Goal: Transaction & Acquisition: Purchase product/service

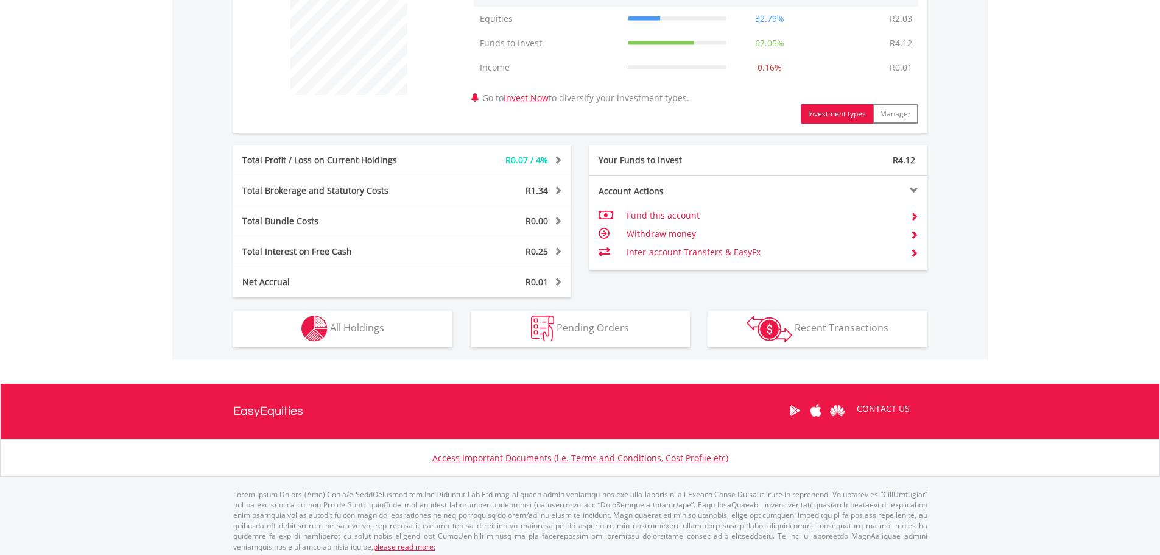
scroll to position [500, 0]
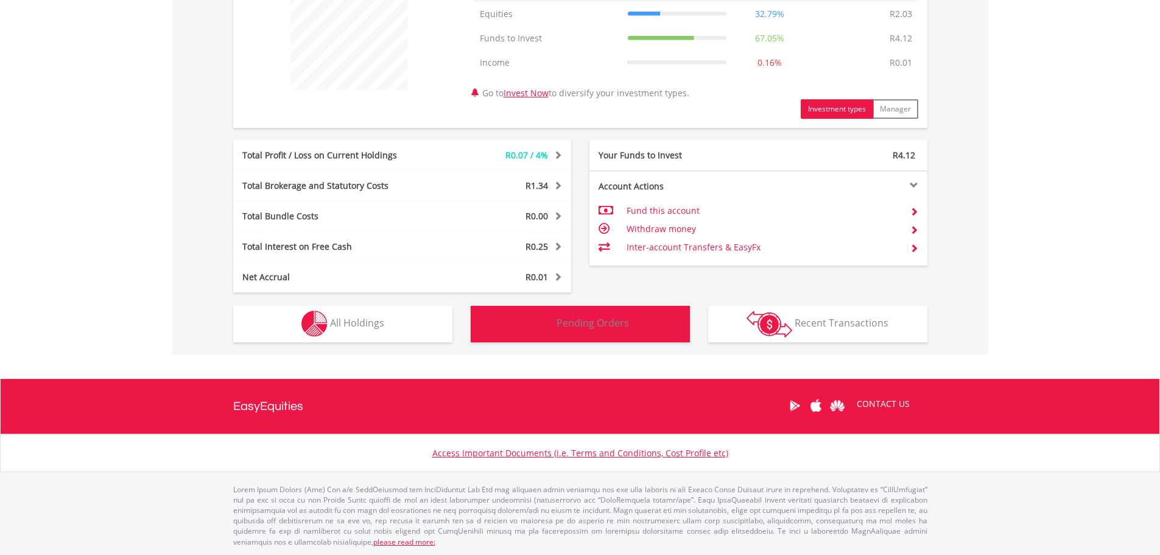
click at [593, 322] on span "Pending Orders" at bounding box center [592, 322] width 72 height 13
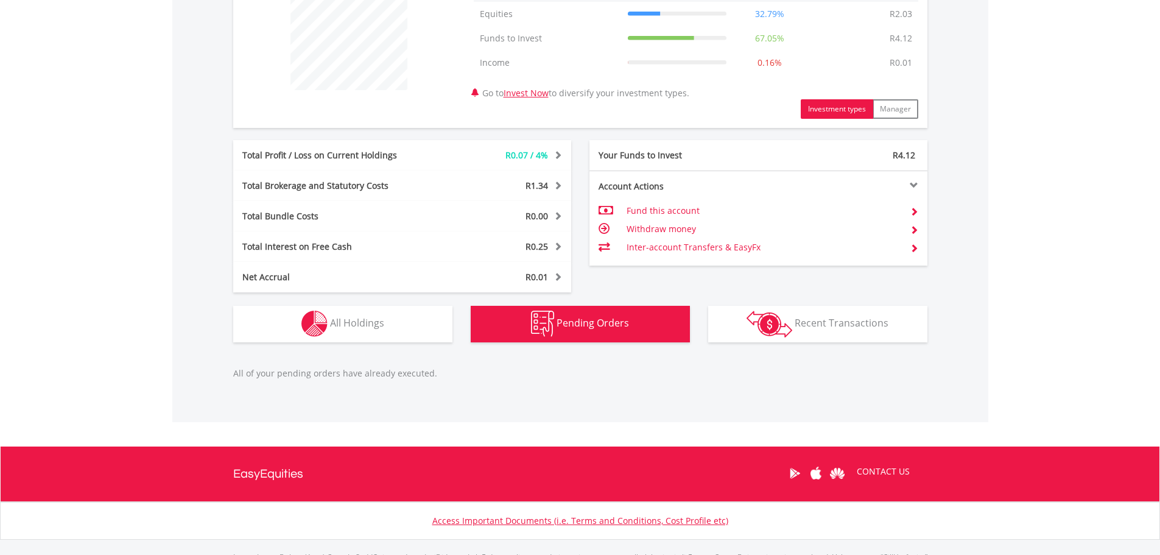
scroll to position [567, 0]
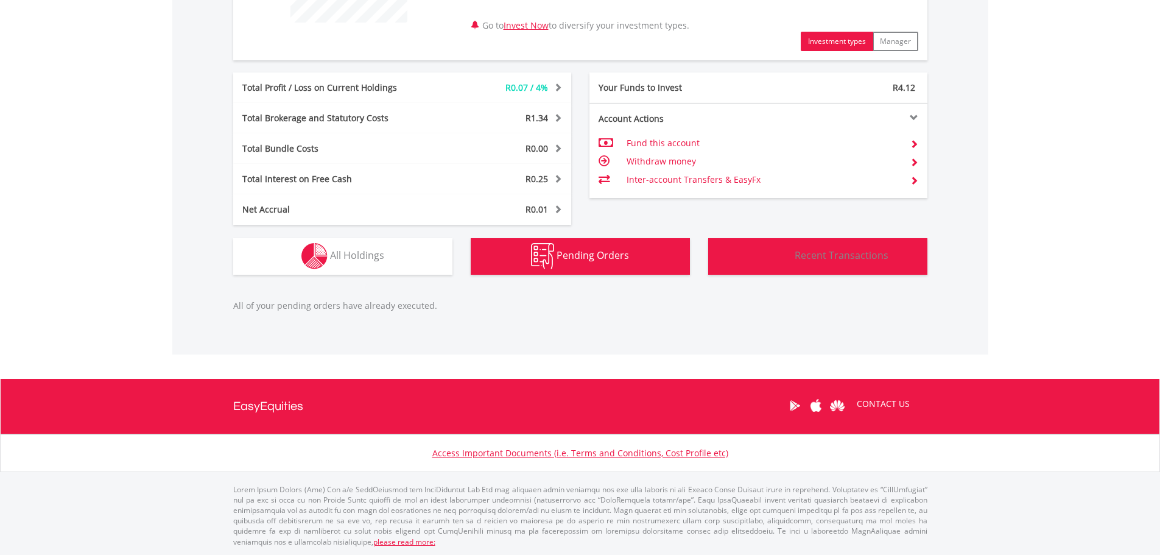
click at [765, 239] on button "Transactions Recent Transactions" at bounding box center [817, 256] width 219 height 37
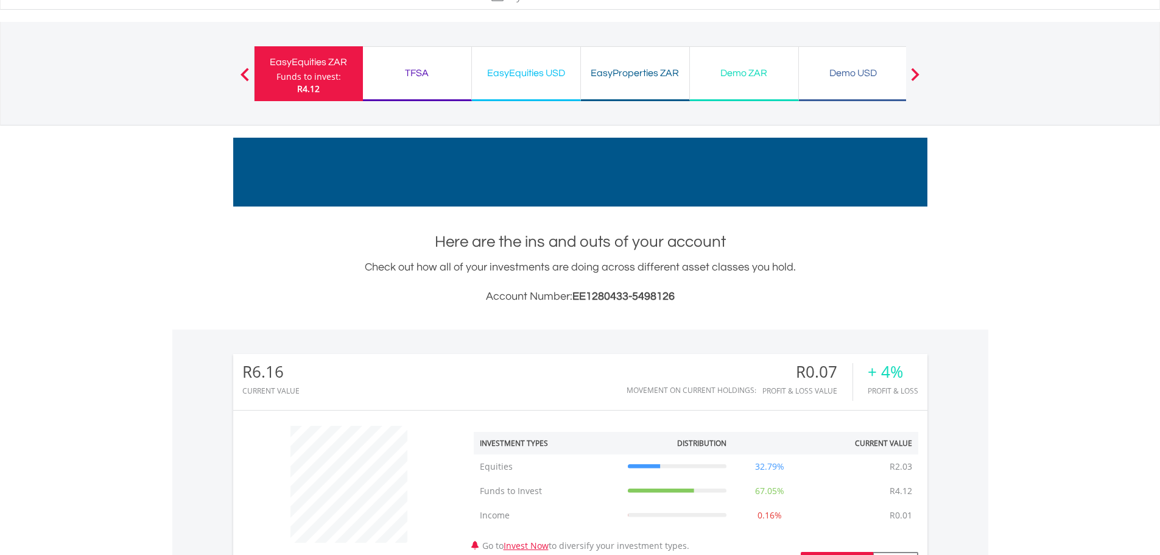
scroll to position [0, 0]
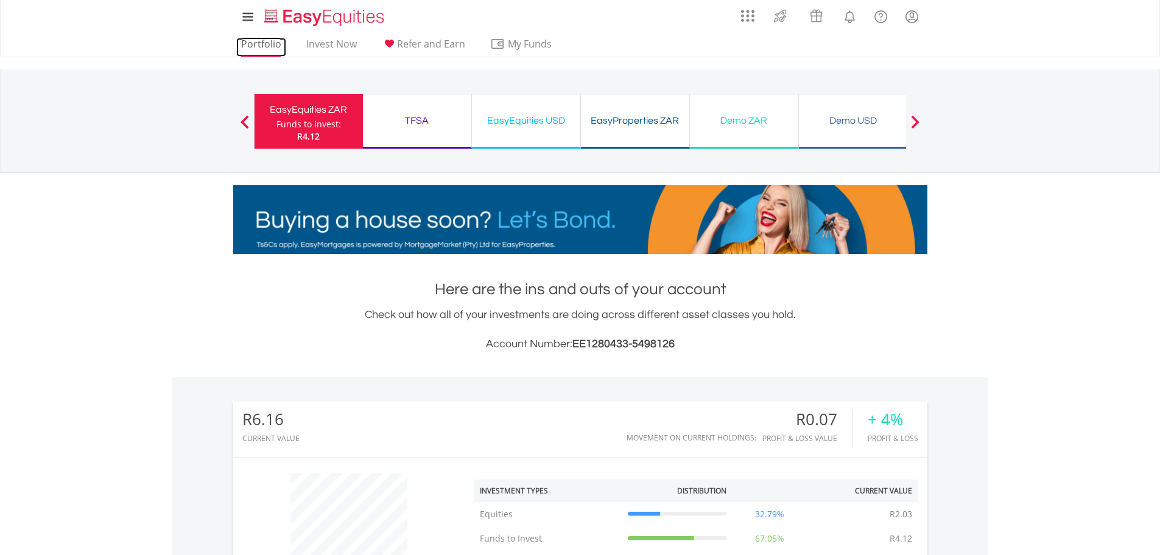
click at [277, 47] on link "Portfolio" at bounding box center [261, 47] width 50 height 19
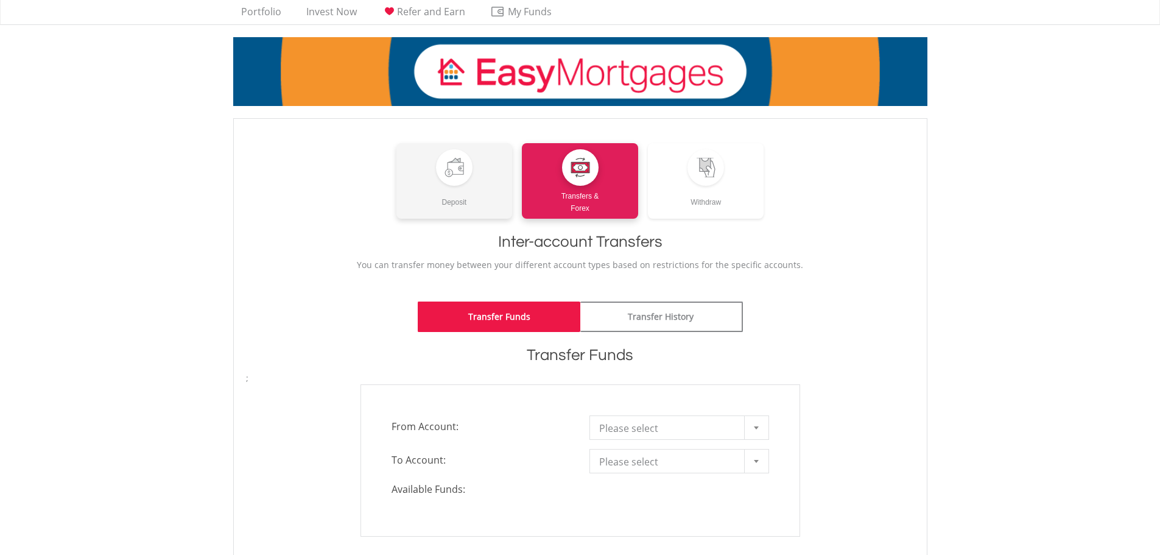
scroll to position [122, 0]
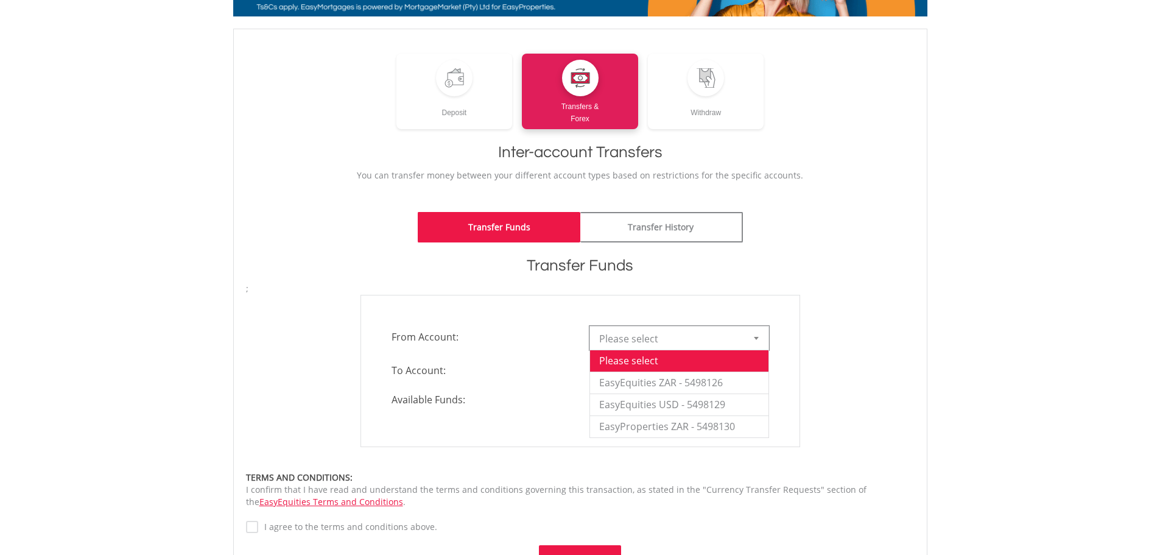
click at [756, 338] on b at bounding box center [756, 338] width 5 height 3
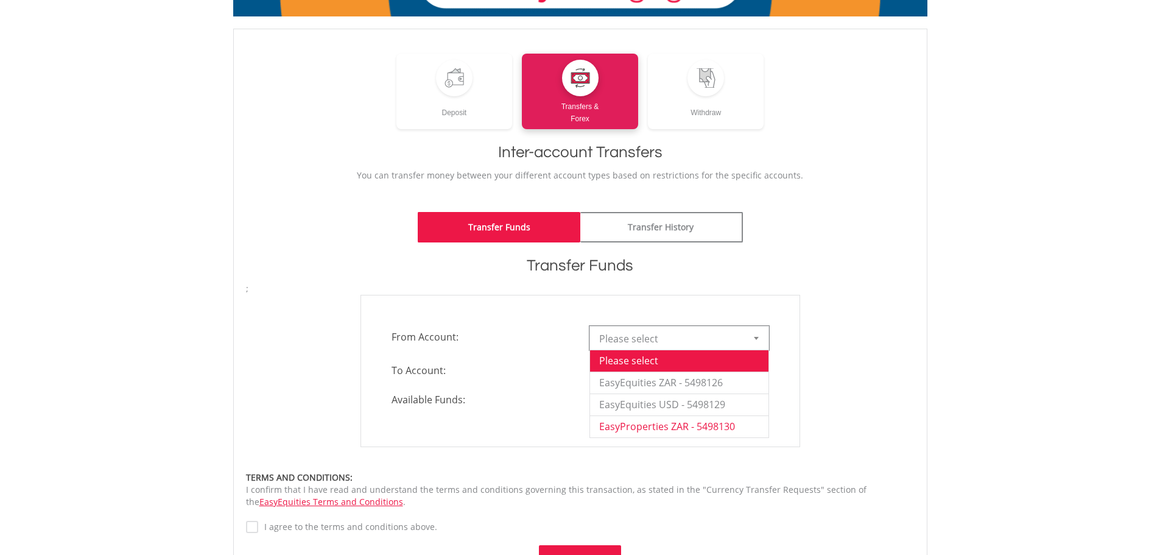
click at [714, 421] on li "EasyProperties ZAR - 5498130" at bounding box center [679, 426] width 178 height 22
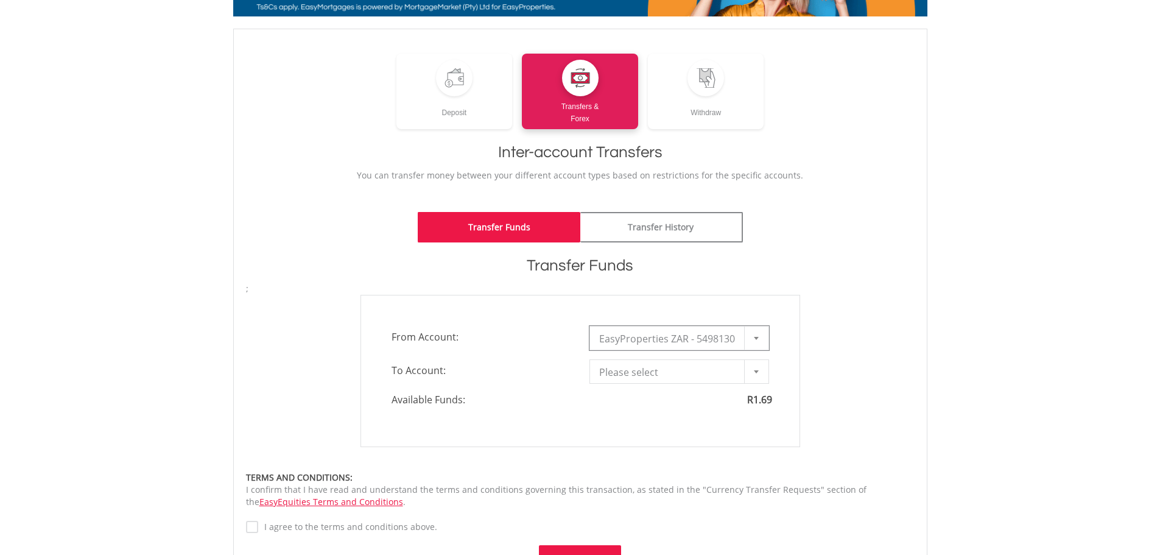
click at [756, 373] on div at bounding box center [756, 371] width 24 height 23
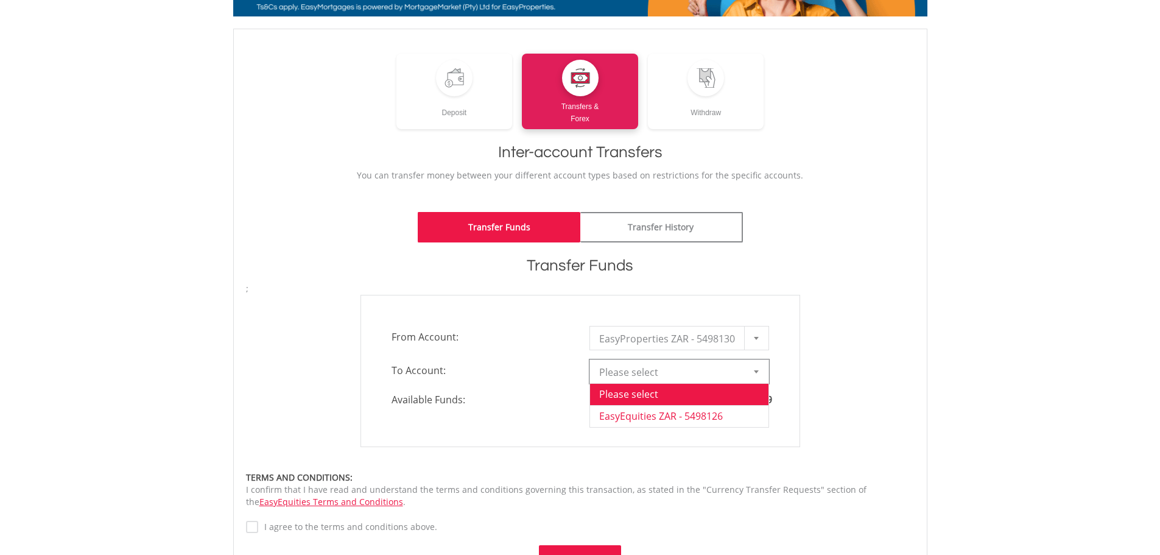
click at [721, 420] on li "EasyEquities ZAR - 5498126" at bounding box center [679, 416] width 178 height 22
type input "*"
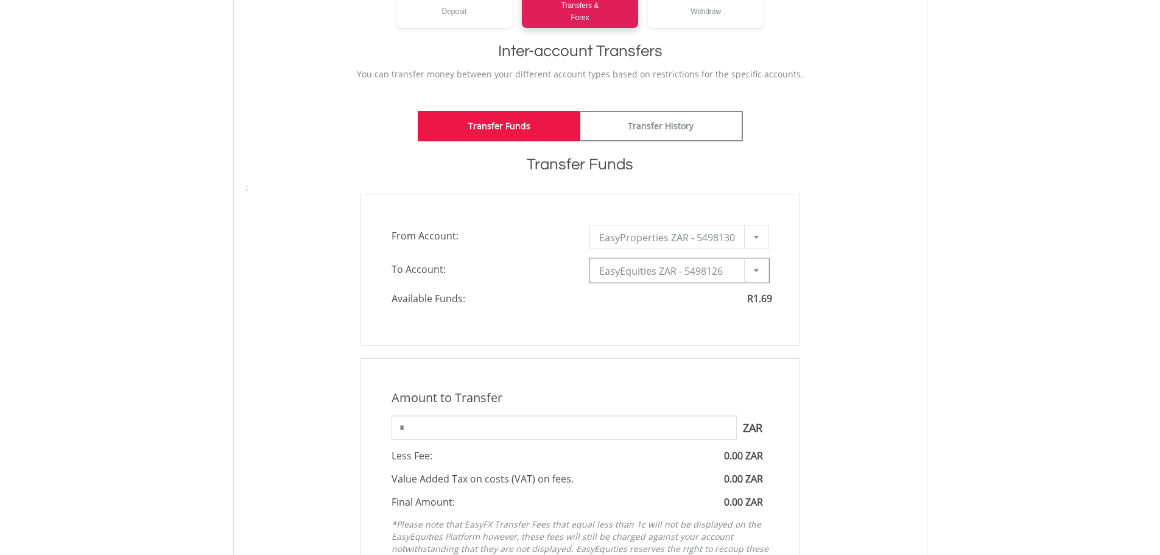
scroll to position [365, 0]
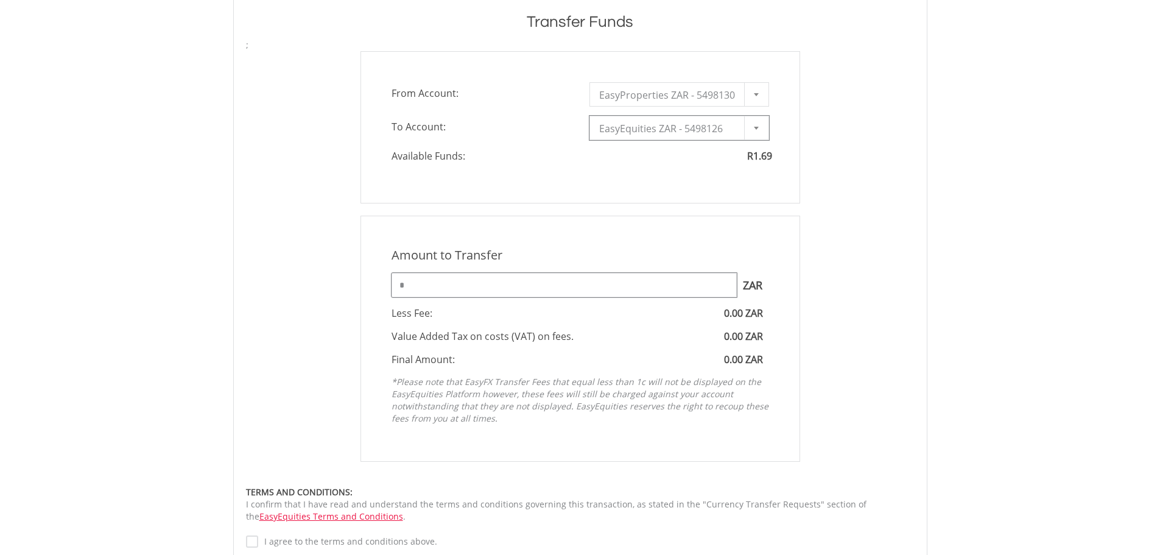
click at [521, 287] on input "*" at bounding box center [563, 285] width 345 height 24
click at [885, 371] on div "Amount to Transfer 1 ZAR = 1.0000 ZAR **** ZAR You can transfer funds into your…" at bounding box center [580, 339] width 687 height 246
click at [410, 290] on input "****" at bounding box center [563, 285] width 345 height 24
click at [403, 281] on input "****" at bounding box center [563, 285] width 345 height 24
click at [406, 285] on input "****" at bounding box center [563, 285] width 345 height 24
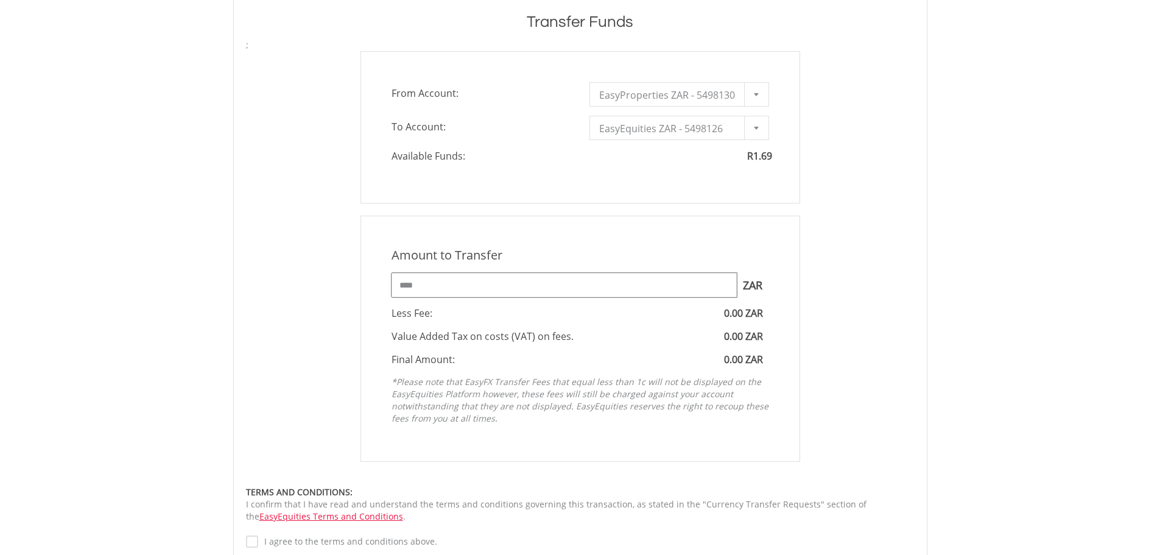
type input "****"
click at [826, 379] on div "Amount to Transfer 1 ZAR = 1.0000 ZAR **** ZAR You can transfer funds into your…" at bounding box center [580, 339] width 687 height 246
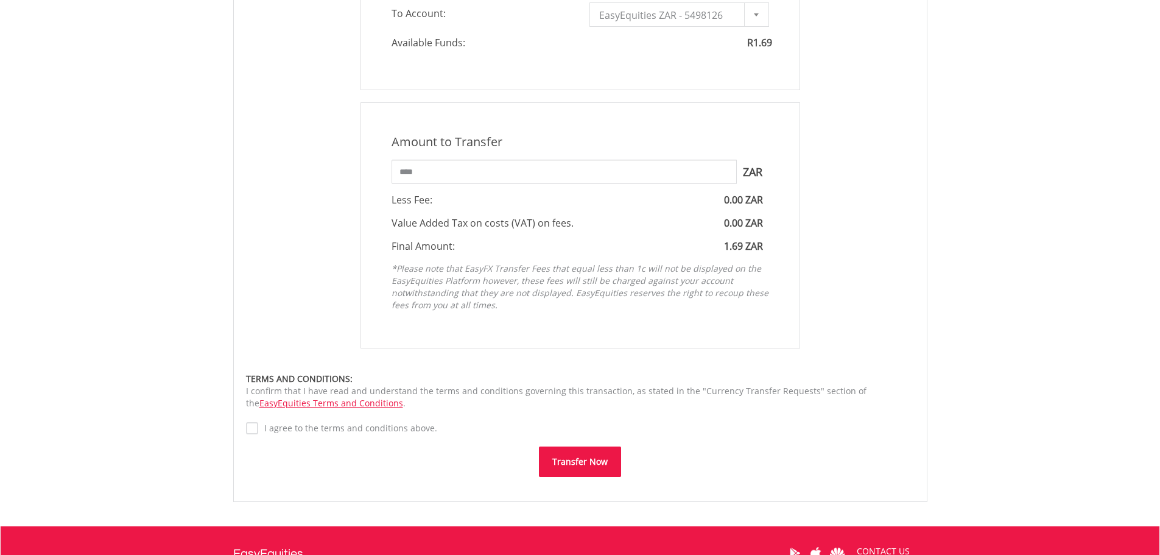
scroll to position [487, 0]
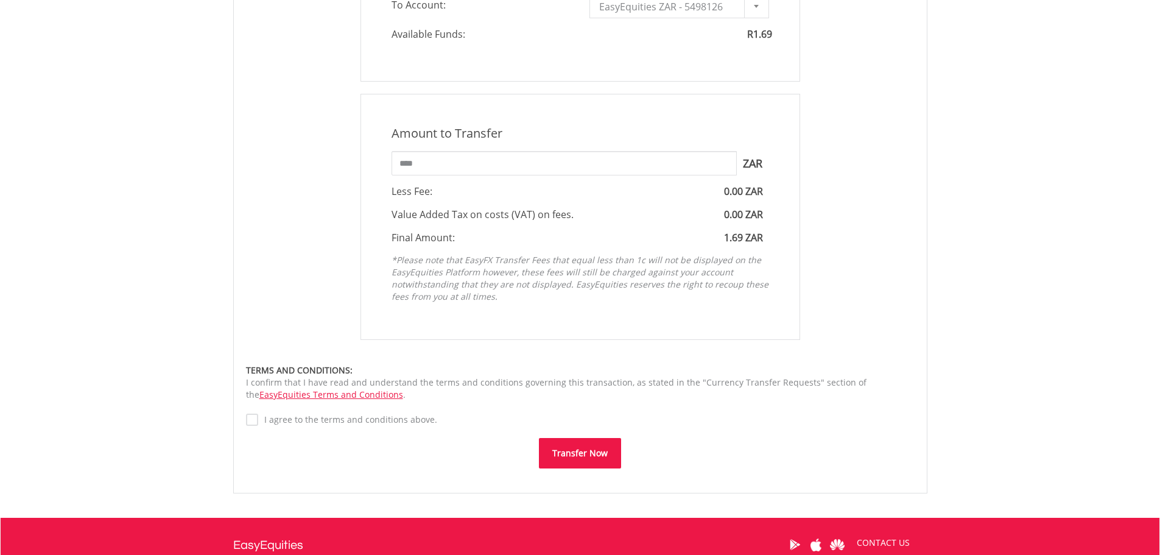
click at [258, 419] on label "I agree to the terms and conditions above." at bounding box center [347, 419] width 179 height 12
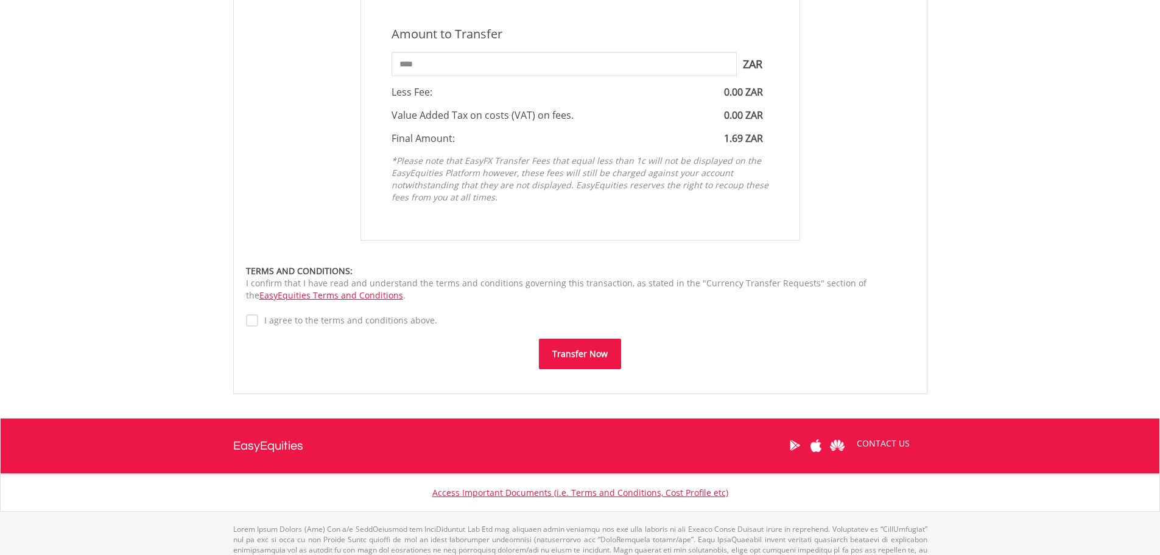
scroll to position [609, 0]
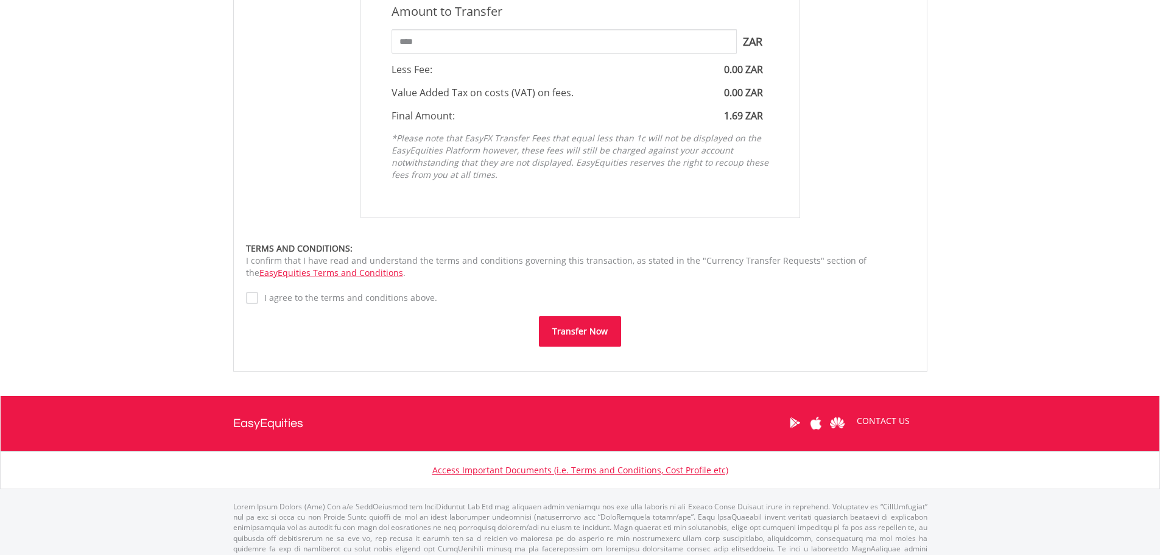
click at [583, 332] on button "Transfer Now" at bounding box center [580, 331] width 82 height 30
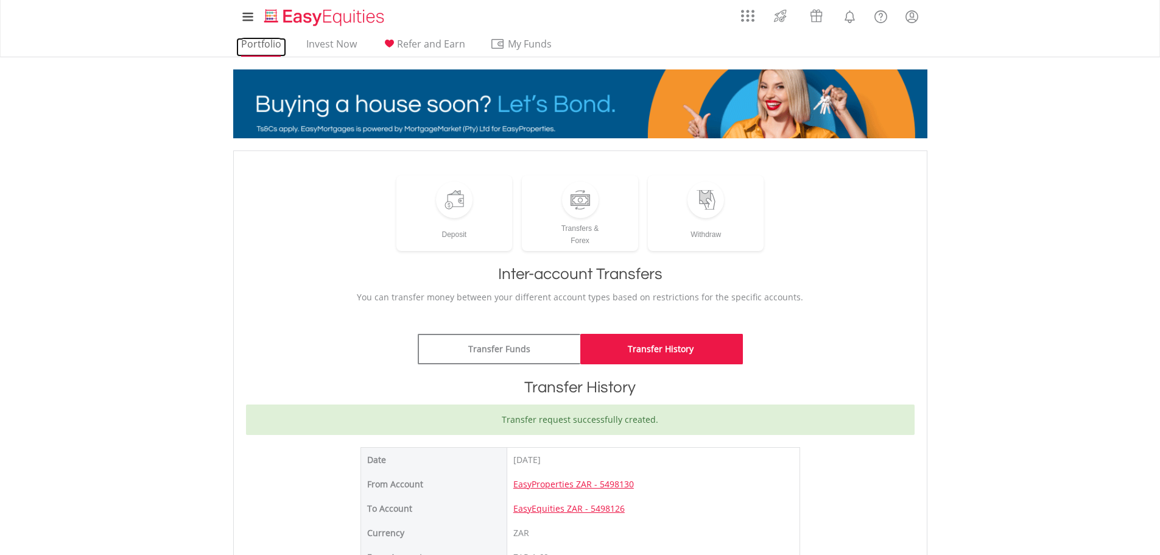
click at [269, 47] on link "Portfolio" at bounding box center [261, 47] width 50 height 19
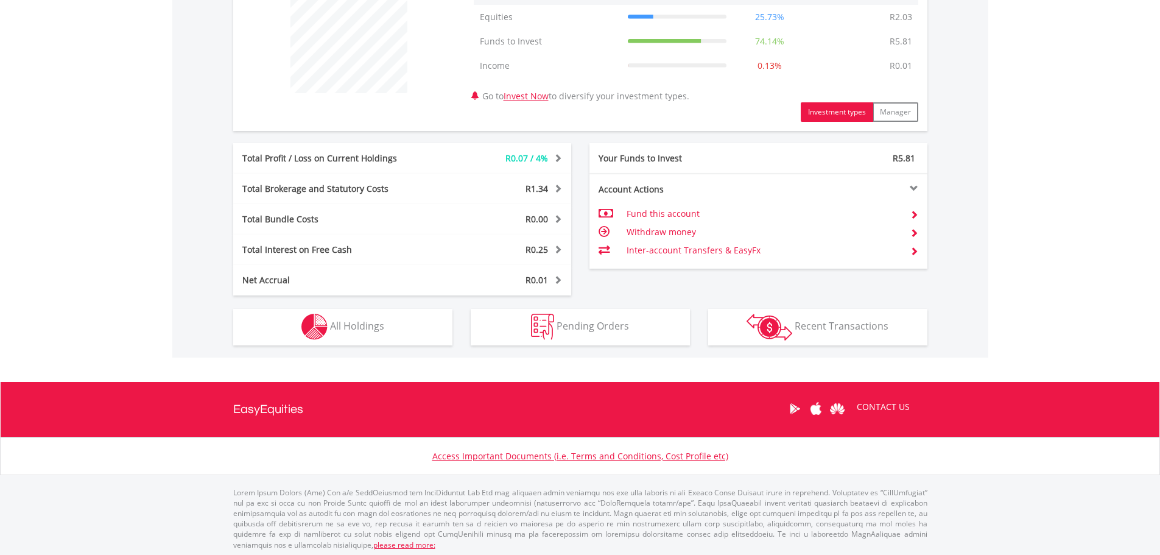
scroll to position [500, 0]
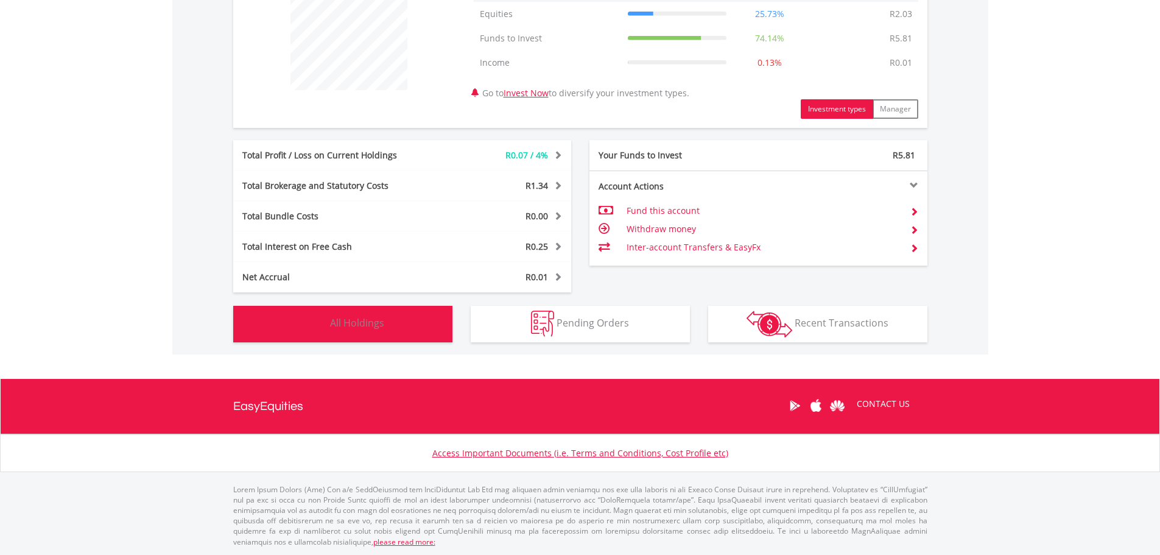
click at [392, 336] on button "Holdings All Holdings" at bounding box center [342, 324] width 219 height 37
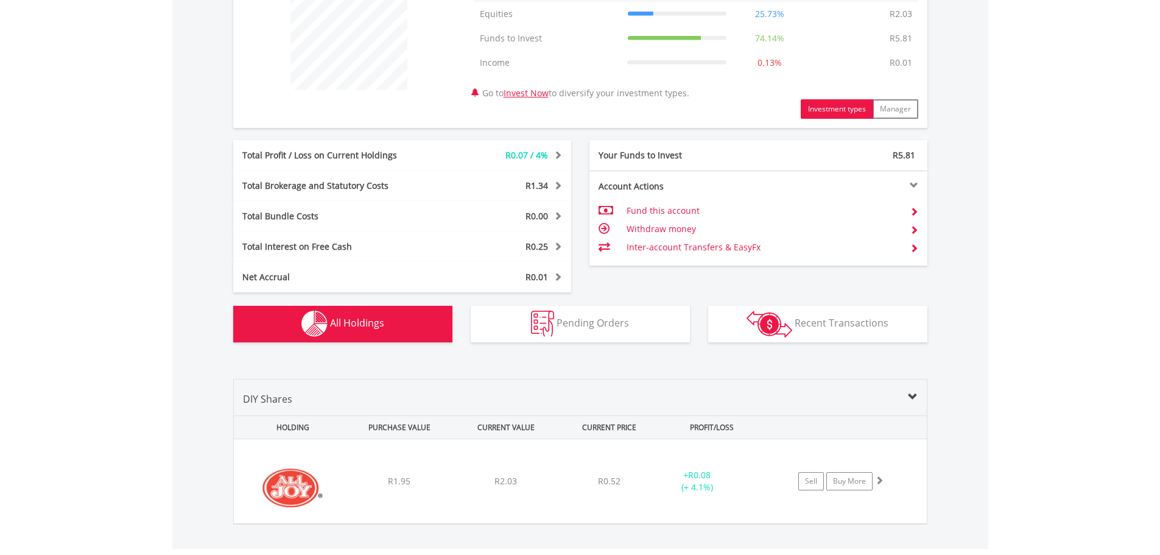
scroll to position [672, 0]
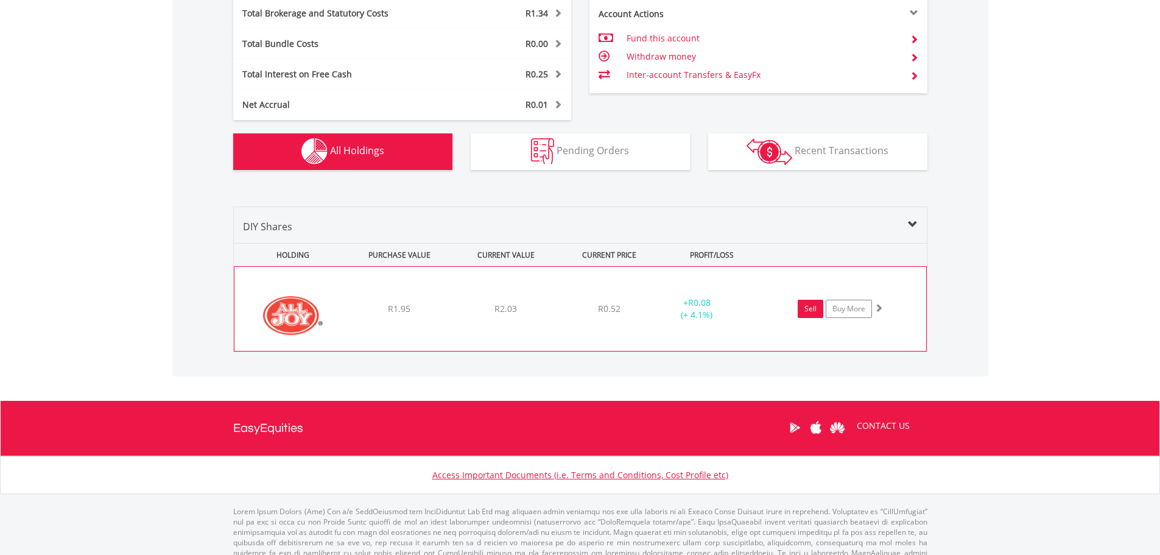
click at [808, 310] on link "Sell" at bounding box center [811, 309] width 26 height 18
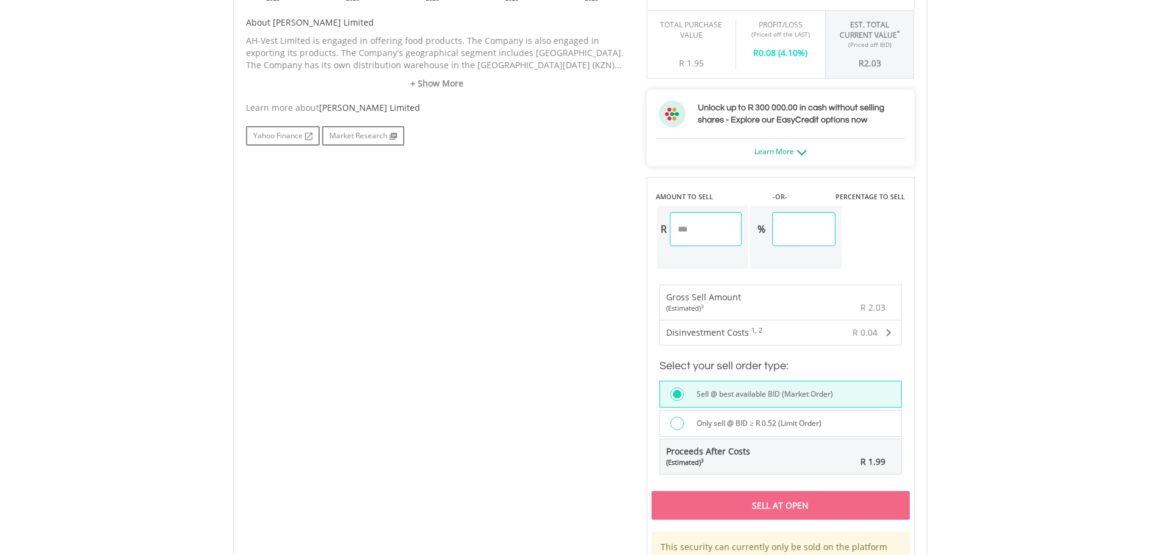
scroll to position [609, 0]
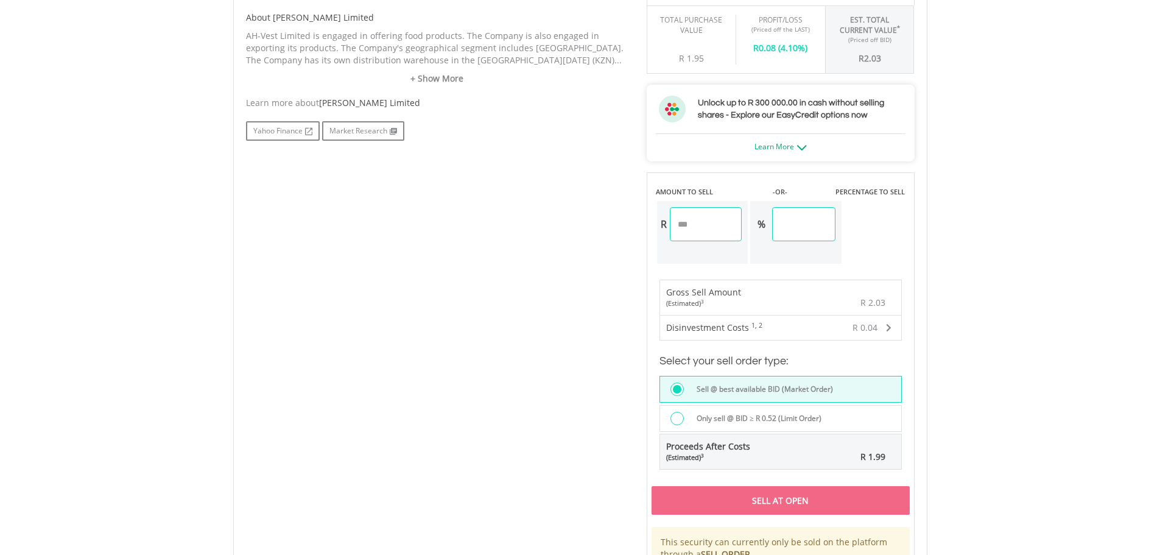
click at [713, 502] on div "Sell At Open" at bounding box center [780, 500] width 258 height 28
click at [678, 420] on div at bounding box center [676, 418] width 13 height 13
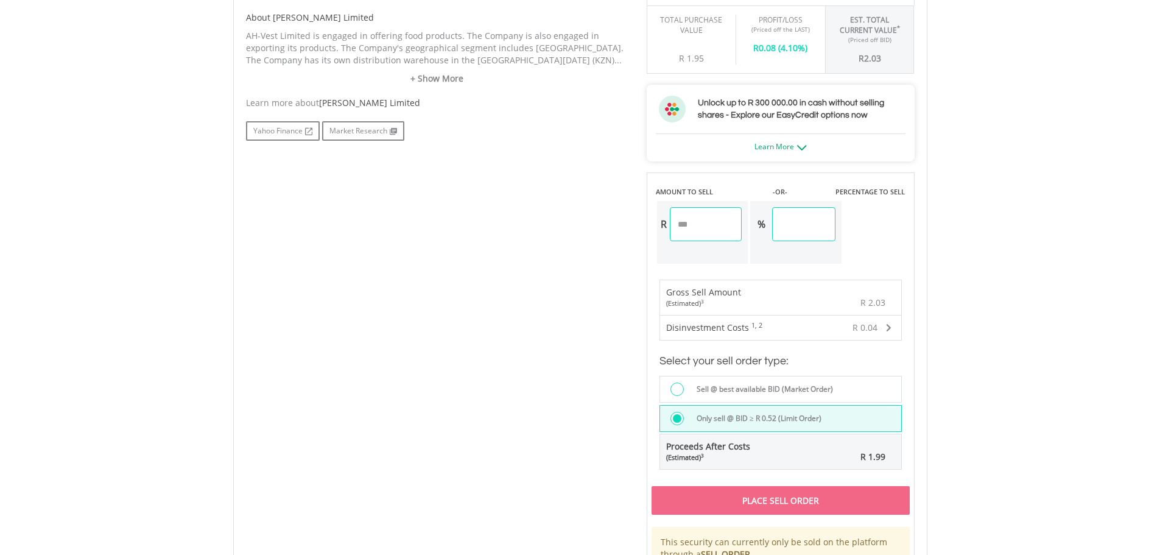
click at [681, 448] on span "Proceeds After Costs (Estimated) 3" at bounding box center [708, 451] width 84 height 22
click at [679, 390] on div at bounding box center [676, 388] width 13 height 13
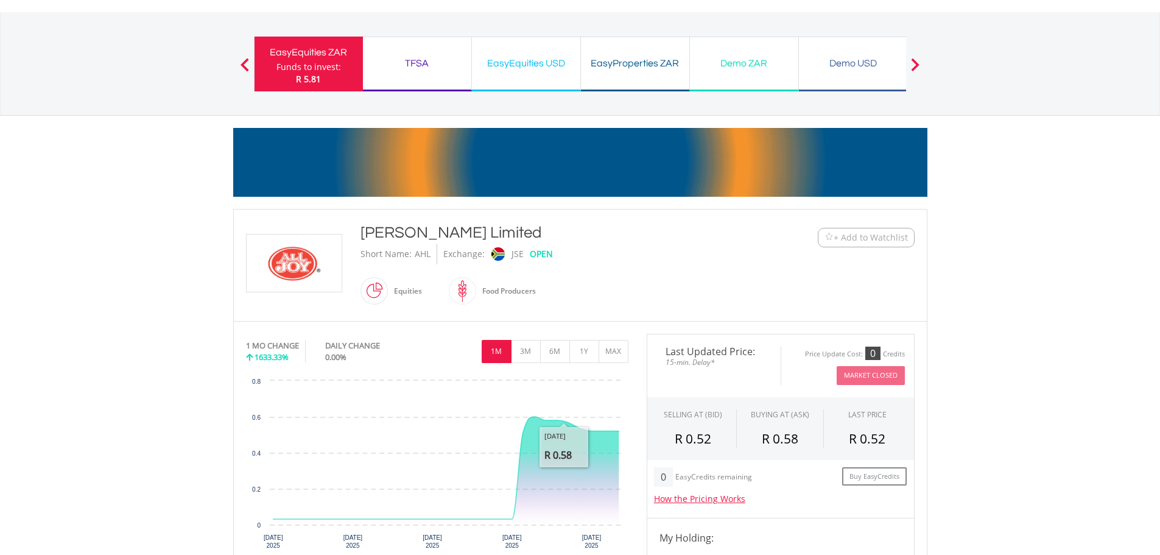
scroll to position [0, 0]
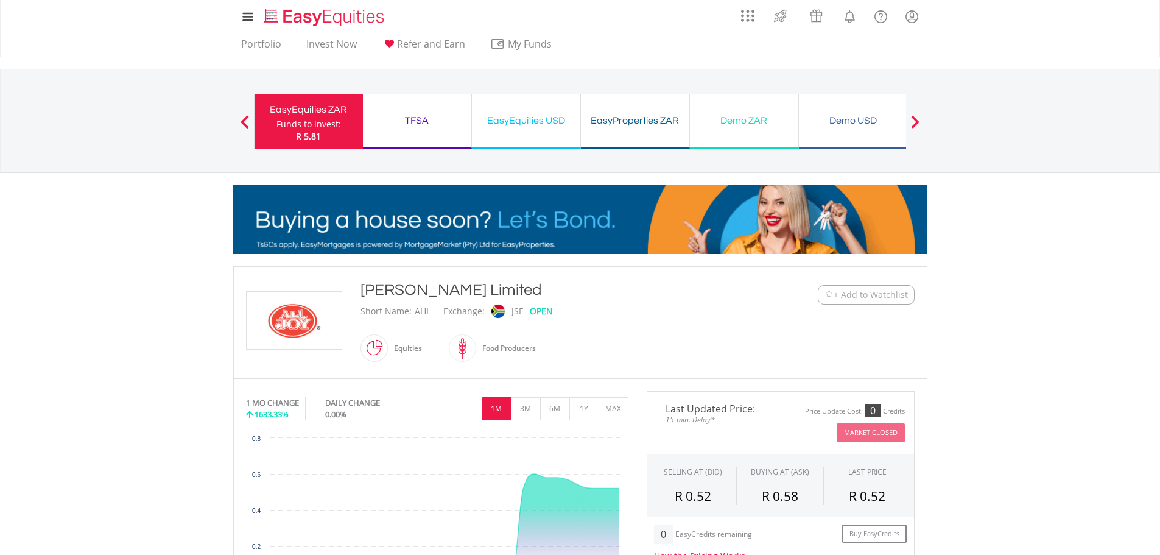
click at [318, 124] on div "Funds to invest:" at bounding box center [308, 124] width 65 height 12
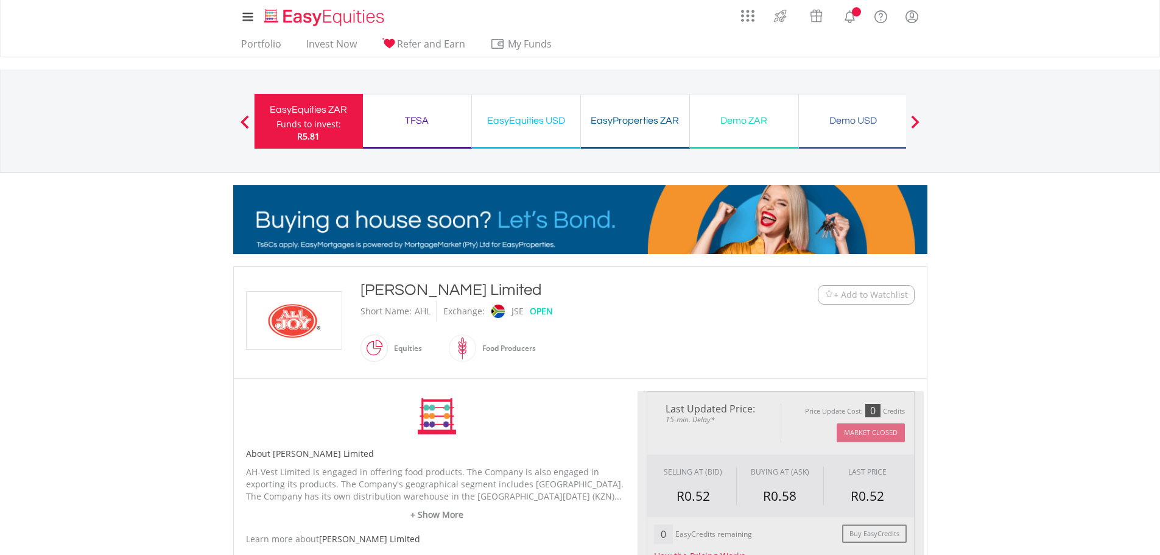
type input "****"
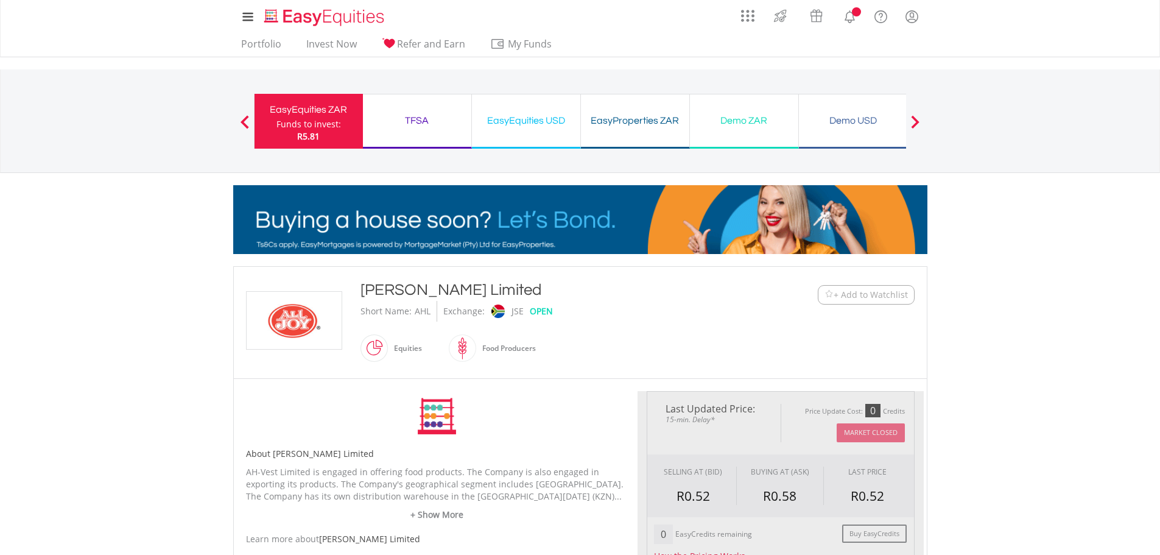
type input "******"
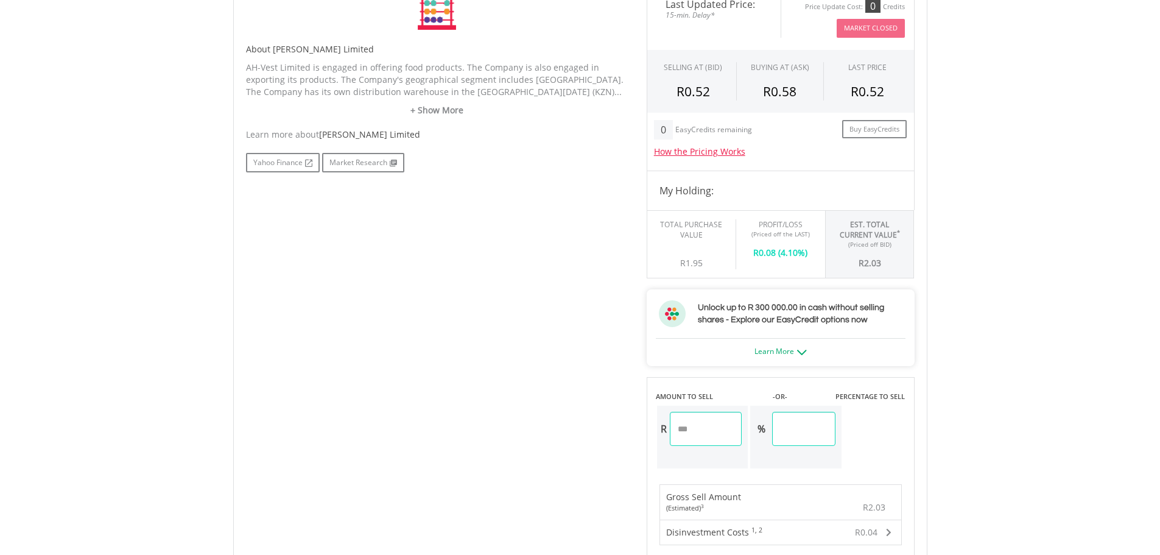
scroll to position [426, 0]
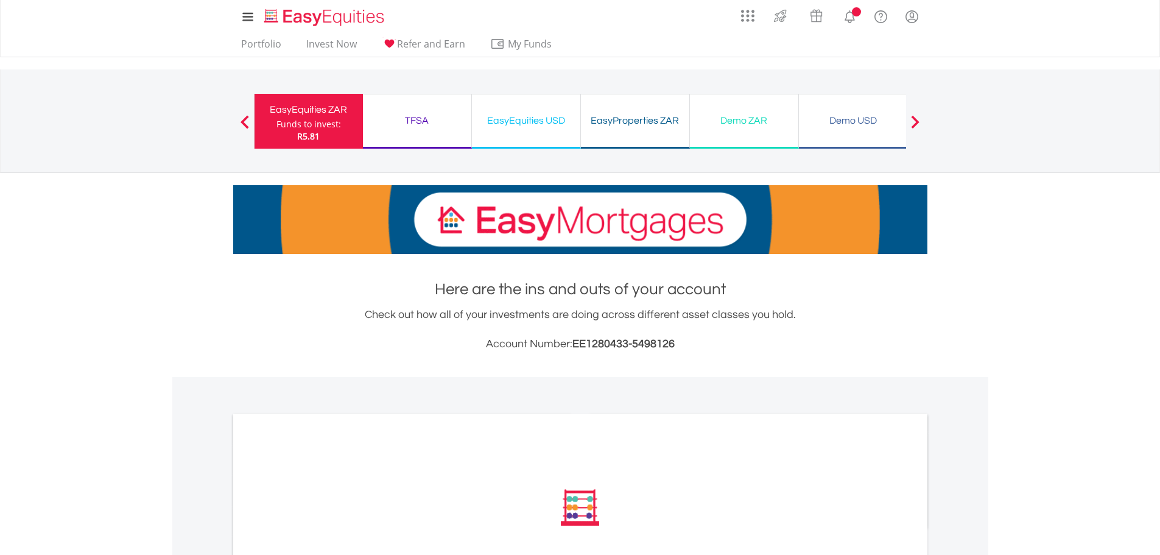
scroll to position [310, 0]
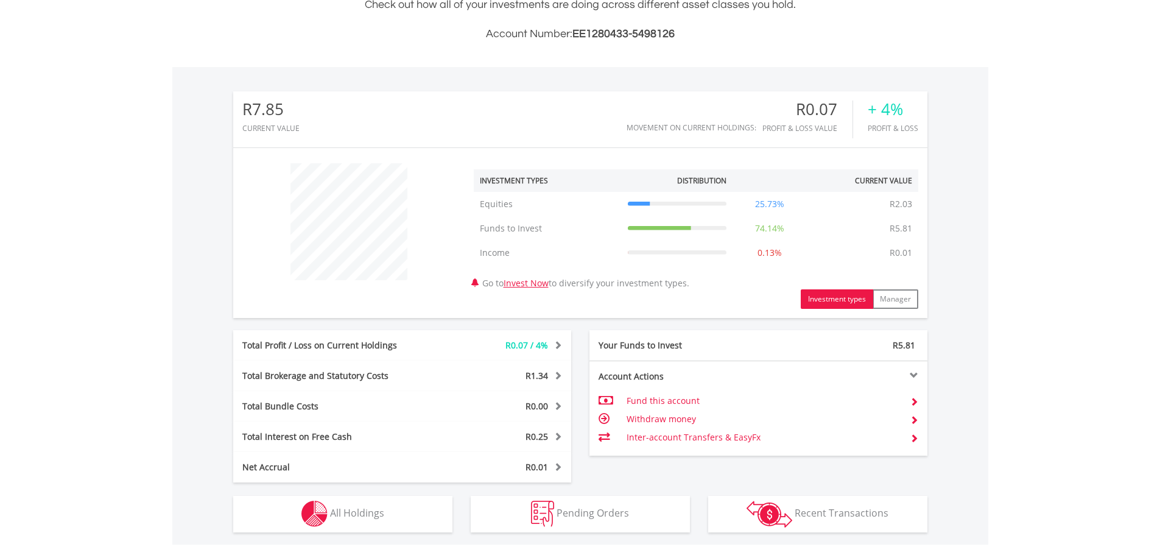
click at [382, 326] on div "R7.85 CURRENT VALUE Movement on Current Holdings: R0.07 Profit & Loss Value + 4…" at bounding box center [580, 286] width 694 height 391
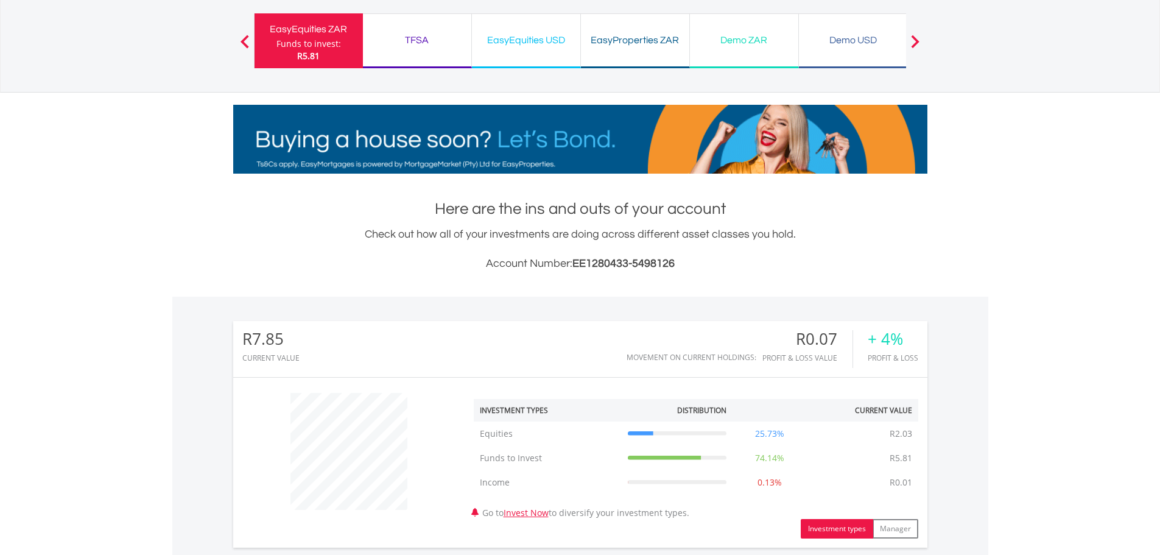
scroll to position [0, 0]
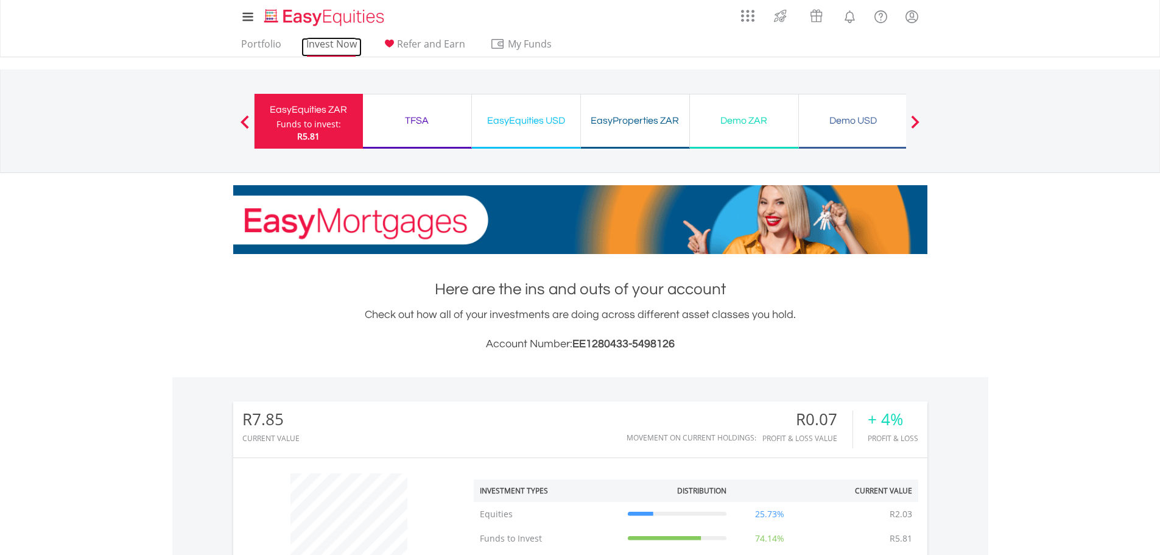
click at [324, 49] on link "Invest Now" at bounding box center [331, 47] width 60 height 19
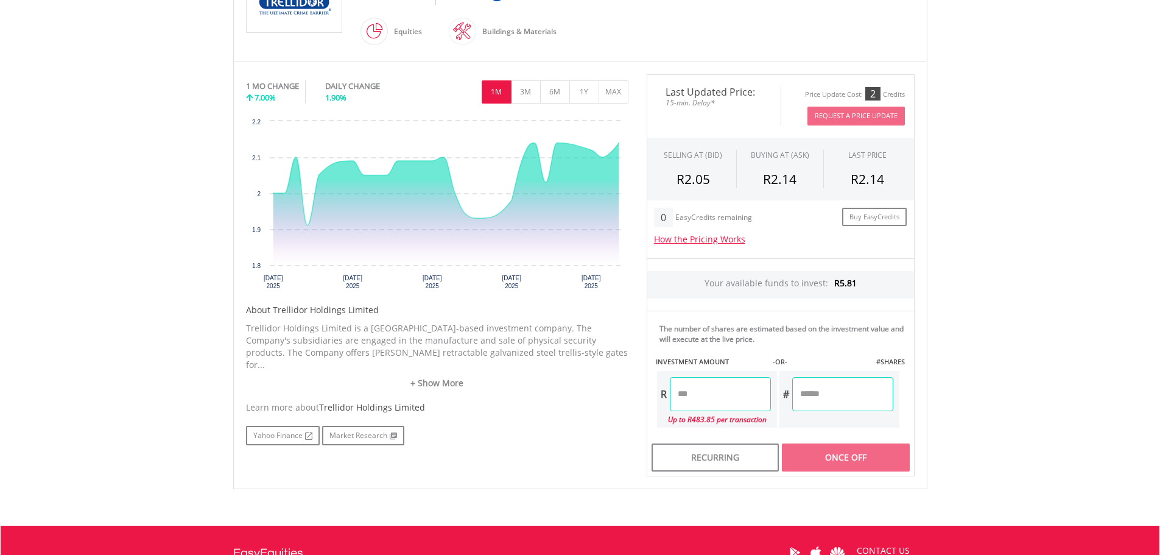
scroll to position [365, 0]
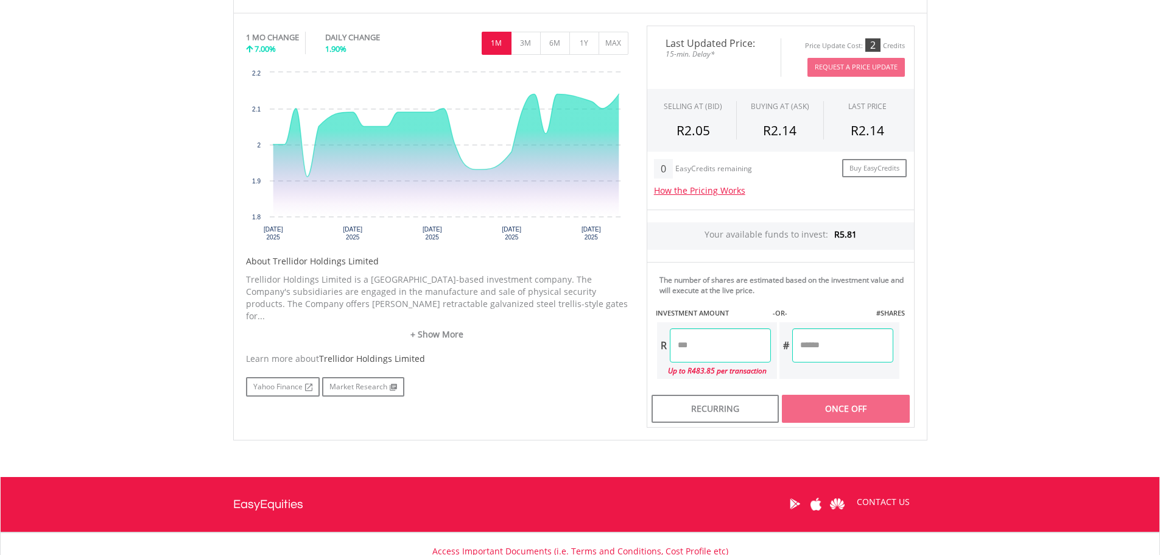
click at [719, 351] on input "number" at bounding box center [720, 345] width 101 height 34
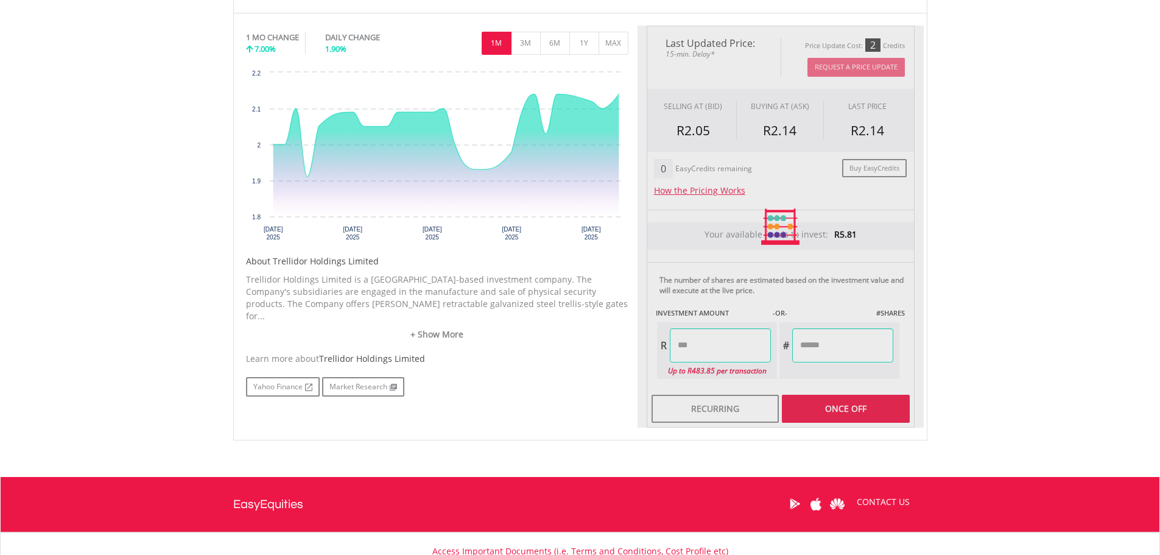
type input "****"
type input "******"
click at [818, 344] on div "Last Updated Price: 15-min. Delay* Price Update Cost: 2 Credits Request A Price…" at bounding box center [780, 227] width 286 height 402
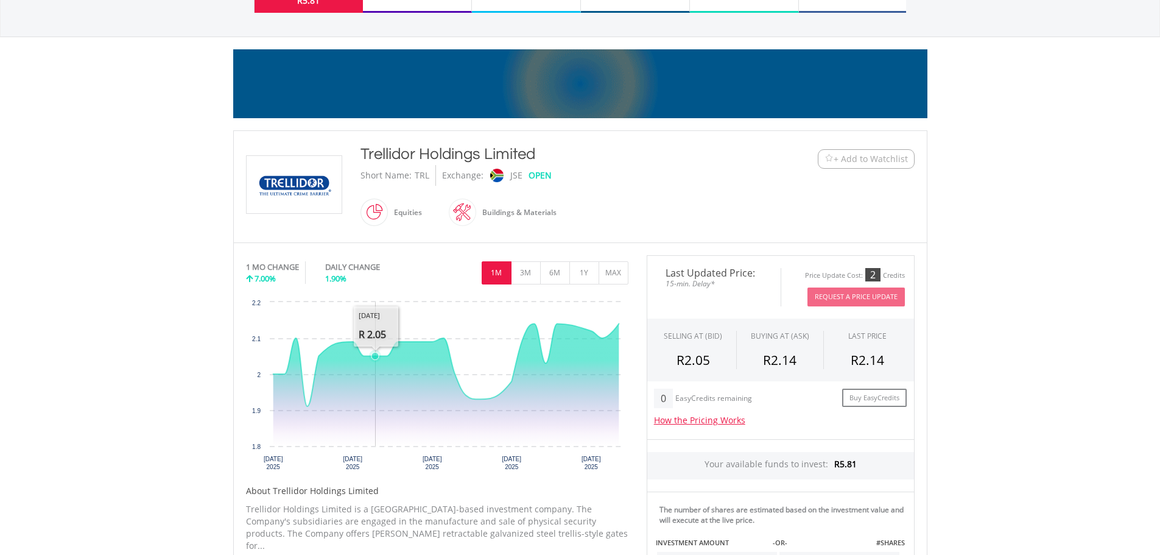
scroll to position [61, 0]
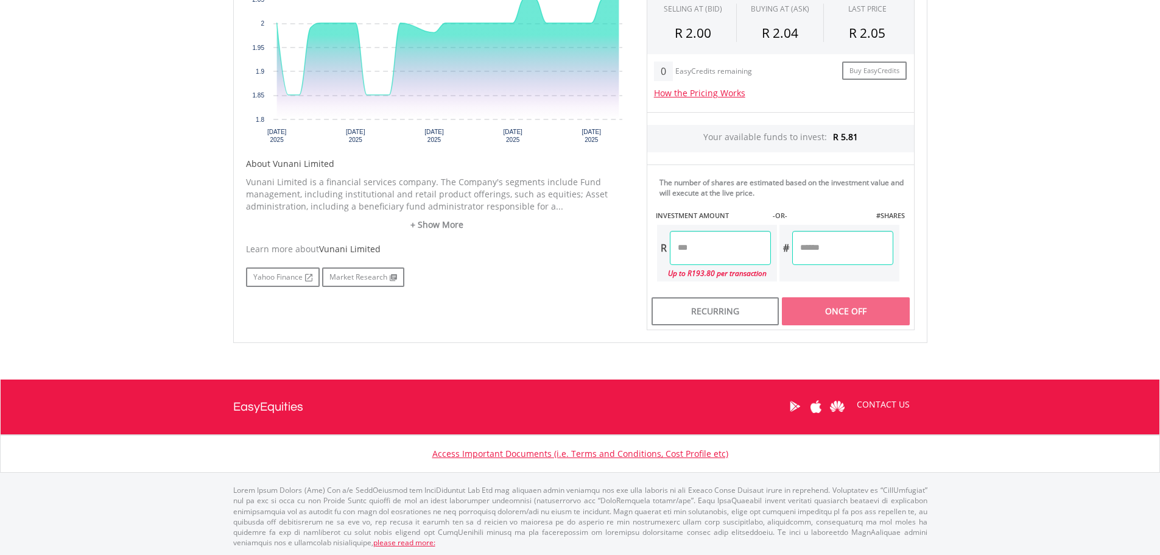
scroll to position [463, 0]
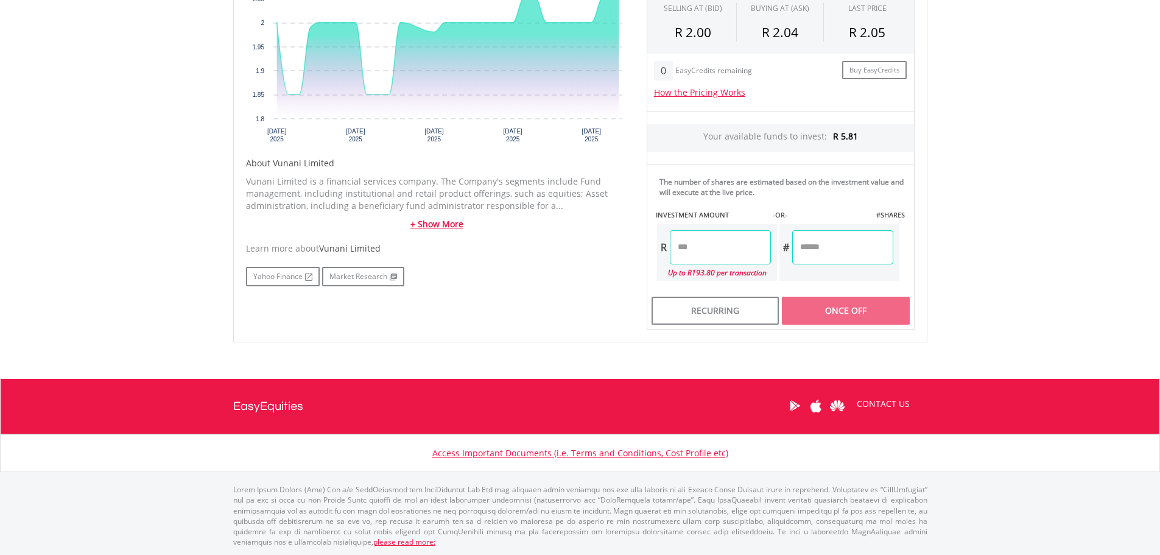
click at [449, 219] on link "+ Show More" at bounding box center [437, 224] width 382 height 12
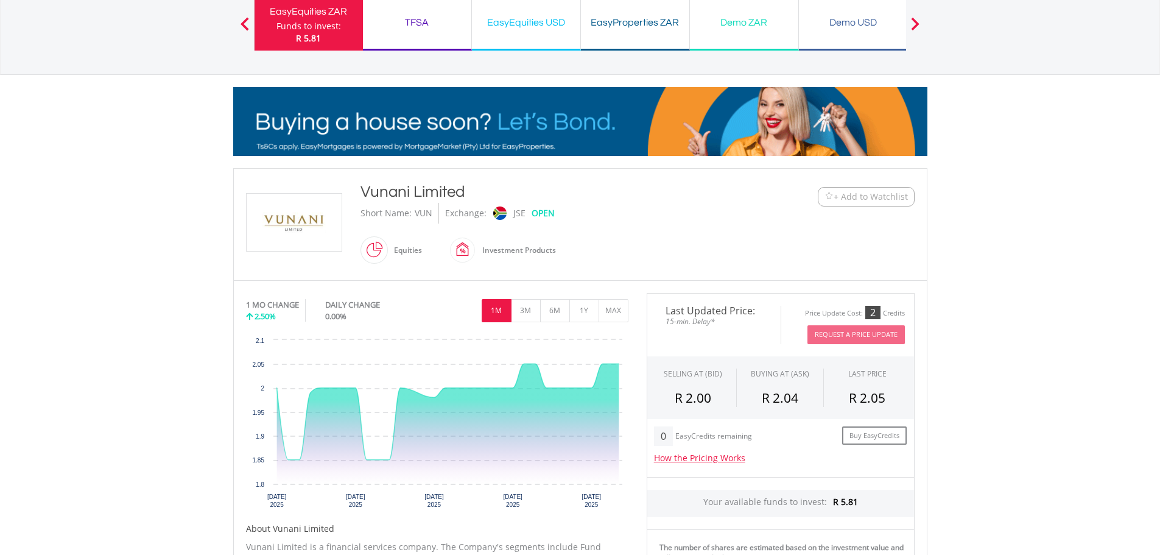
scroll to position [0, 0]
